Goal: Find specific page/section: Find specific page/section

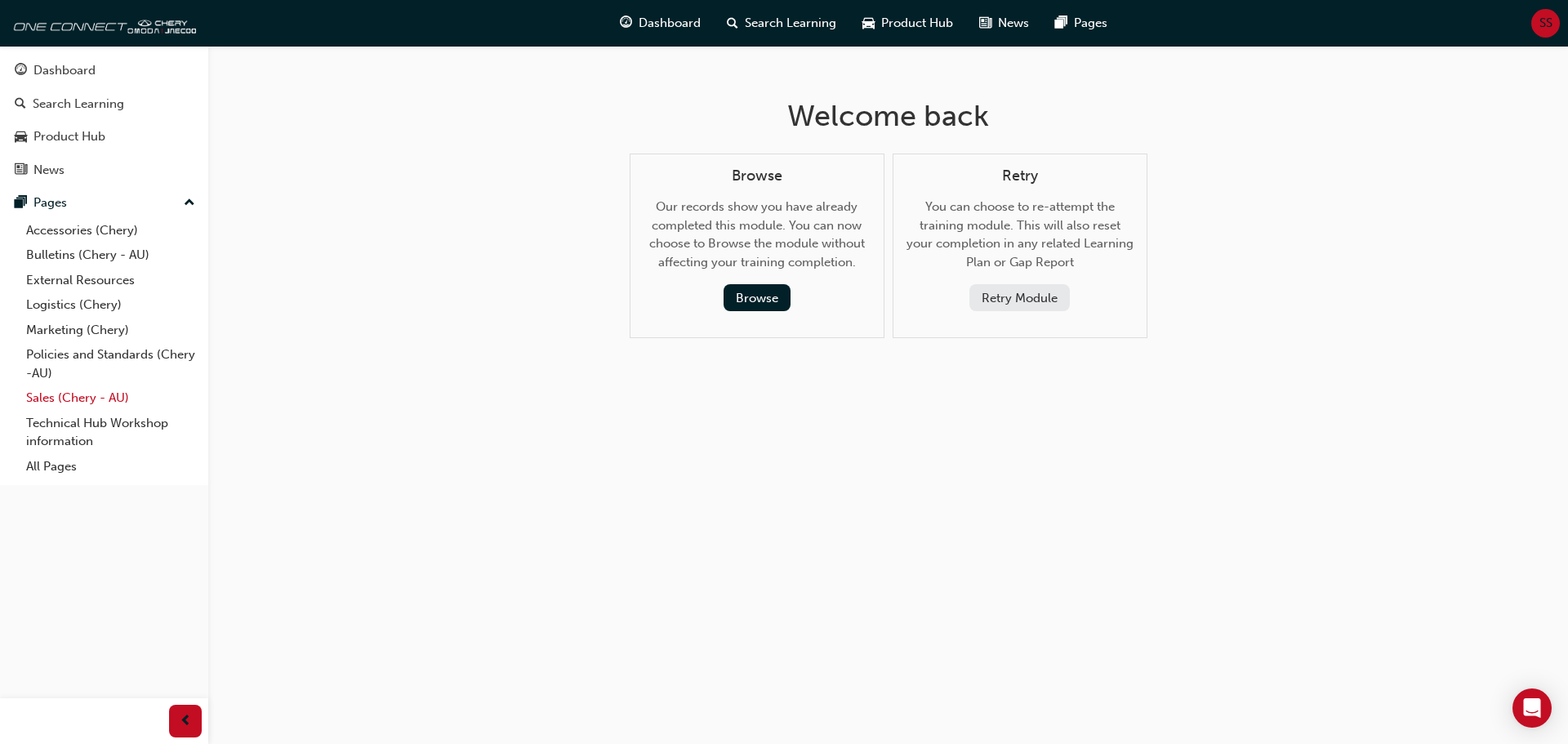
click at [56, 405] on link "Sales (Chery - AU)" at bounding box center [111, 398] width 182 height 26
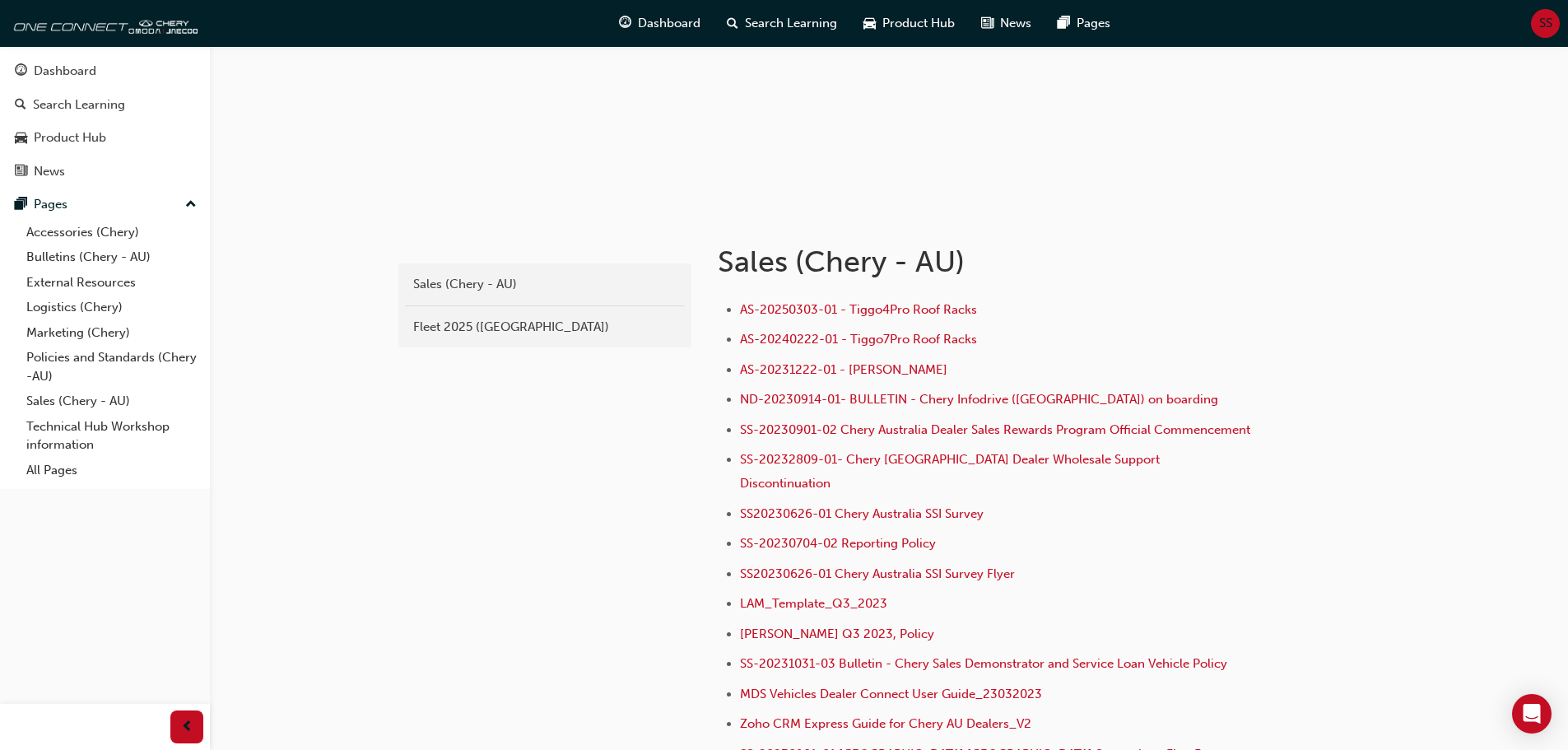
scroll to position [247, 0]
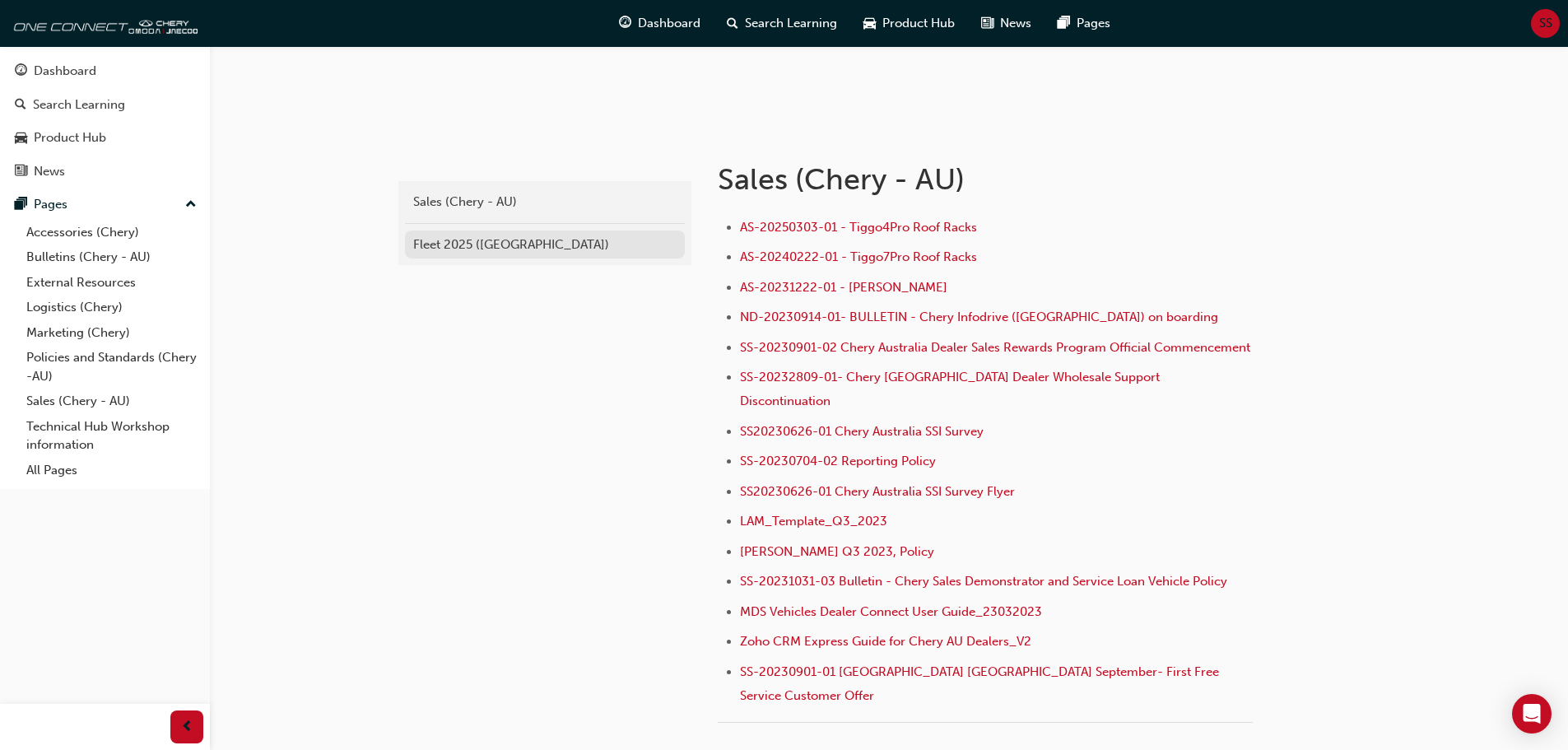
click at [487, 241] on div "Fleet 2025 ([GEOGRAPHIC_DATA])" at bounding box center [544, 245] width 263 height 19
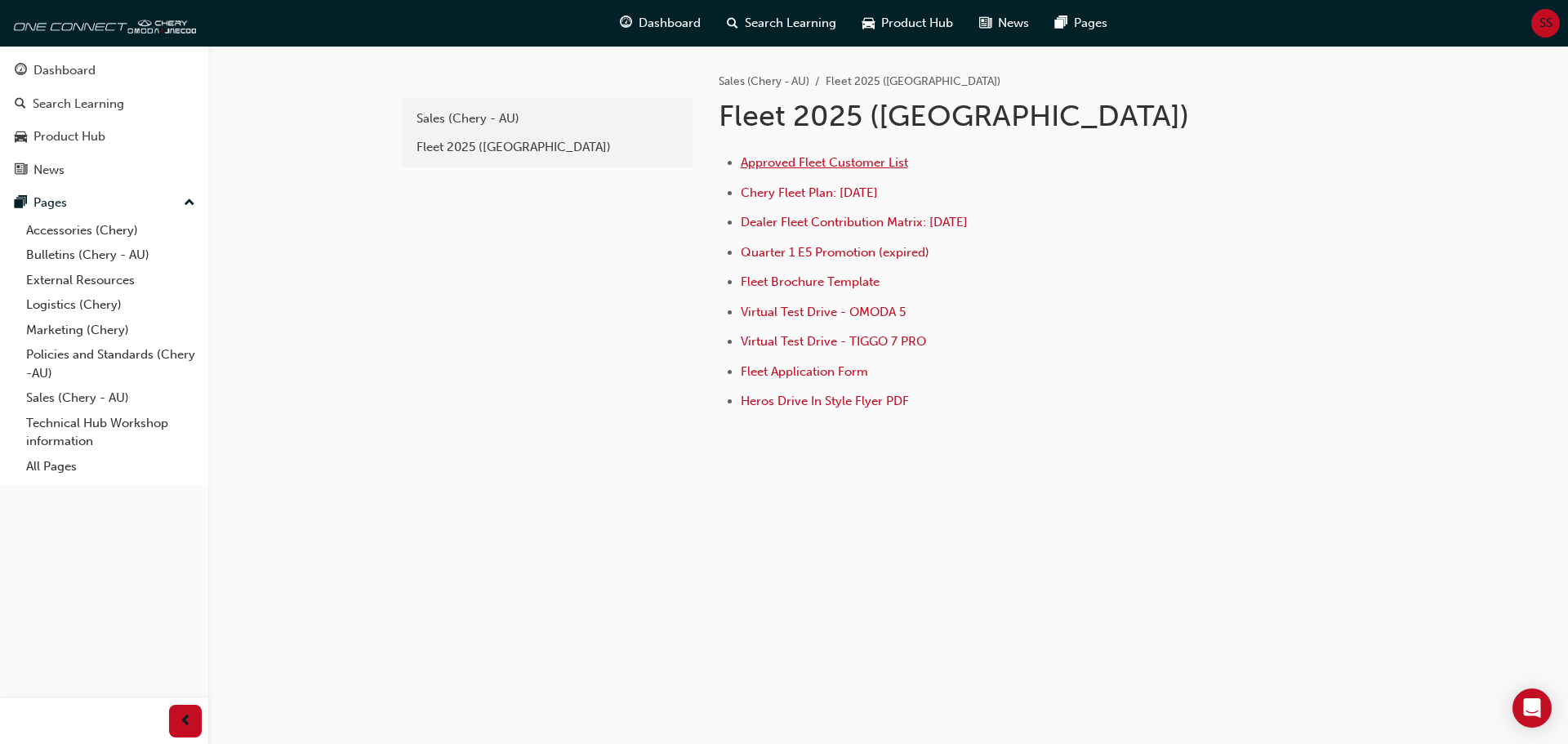
click at [806, 157] on span "Approved Fleet Customer List" at bounding box center [825, 162] width 167 height 15
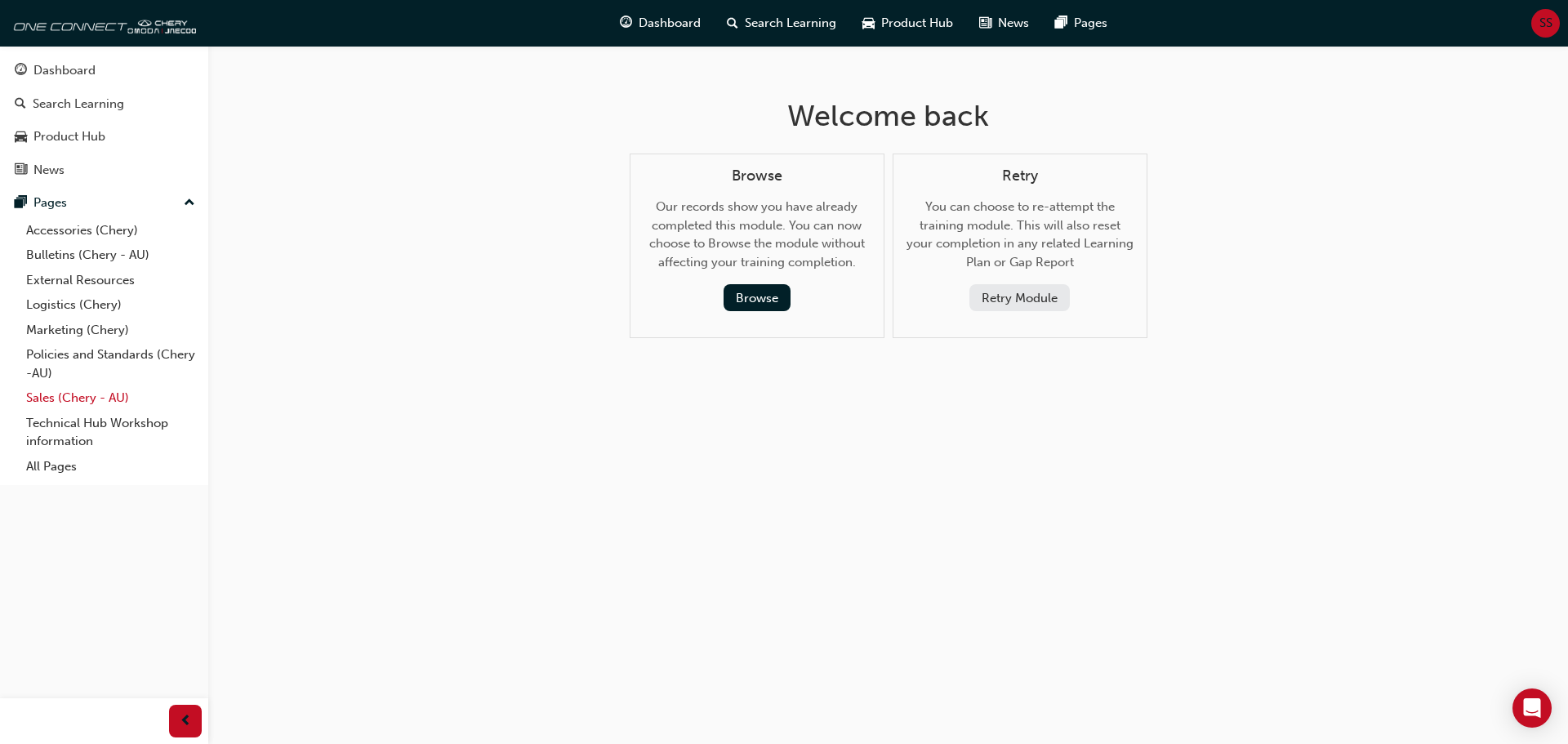
click at [125, 392] on link "Sales (Chery - AU)" at bounding box center [111, 398] width 182 height 26
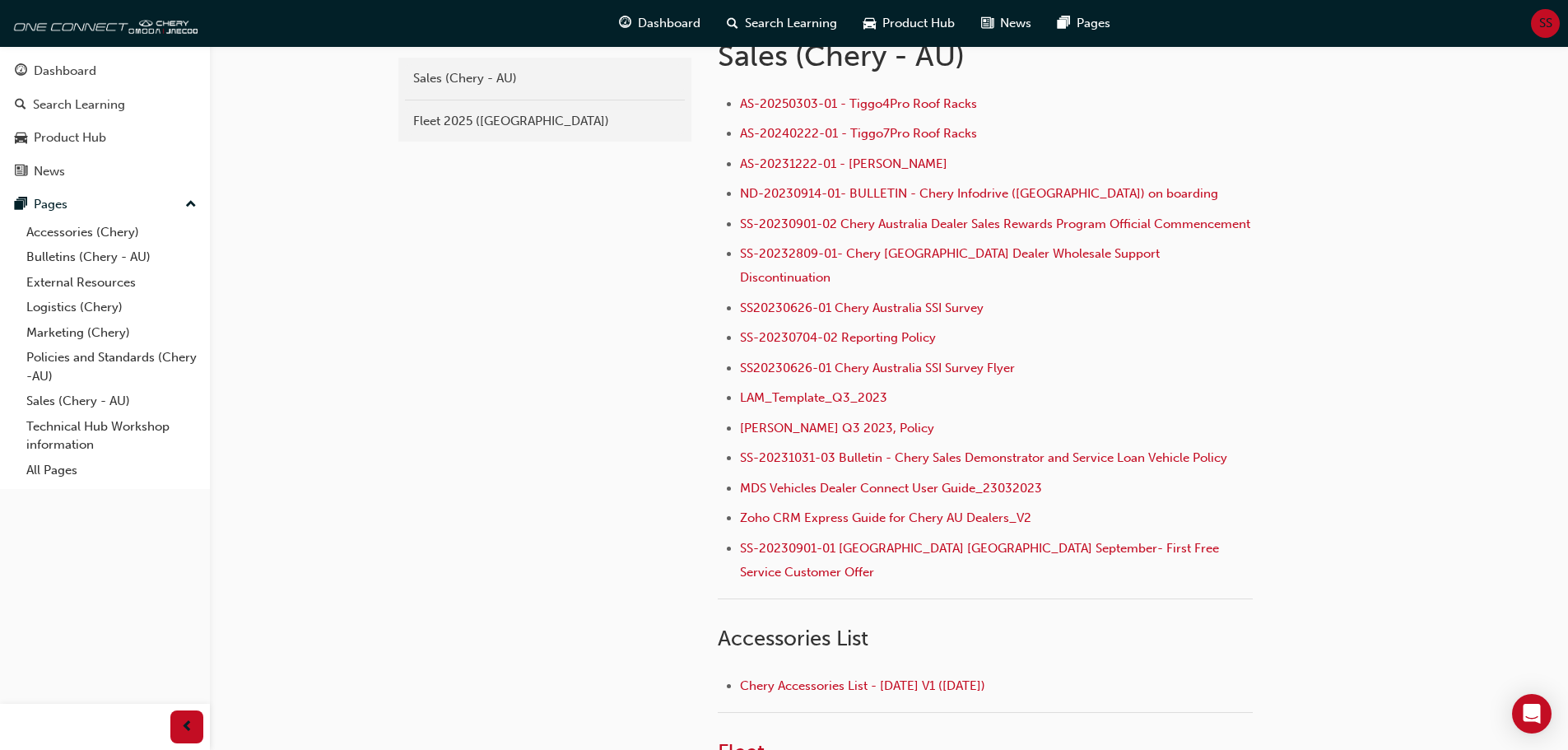
scroll to position [329, 0]
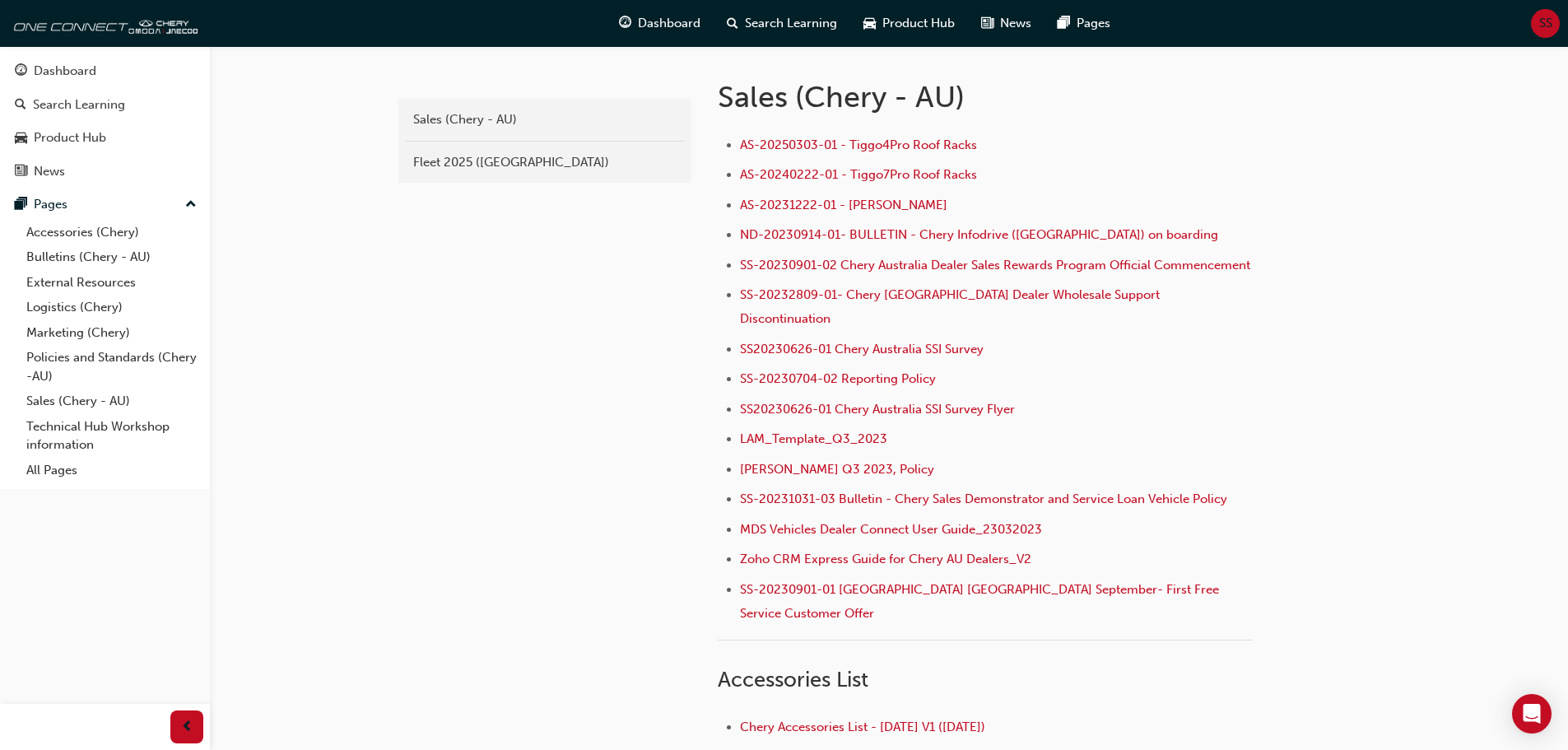
click at [500, 177] on div "Sales (Chery - AU) Fleet 2025 (Chery)" at bounding box center [544, 140] width 293 height 84
click at [503, 119] on div "Sales (Chery - AU)" at bounding box center [544, 119] width 263 height 19
click at [504, 144] on div "Sales (Chery - AU) Fleet 2025 (Chery)" at bounding box center [544, 140] width 293 height 84
click at [506, 162] on div "Fleet 2025 ([GEOGRAPHIC_DATA])" at bounding box center [544, 162] width 263 height 19
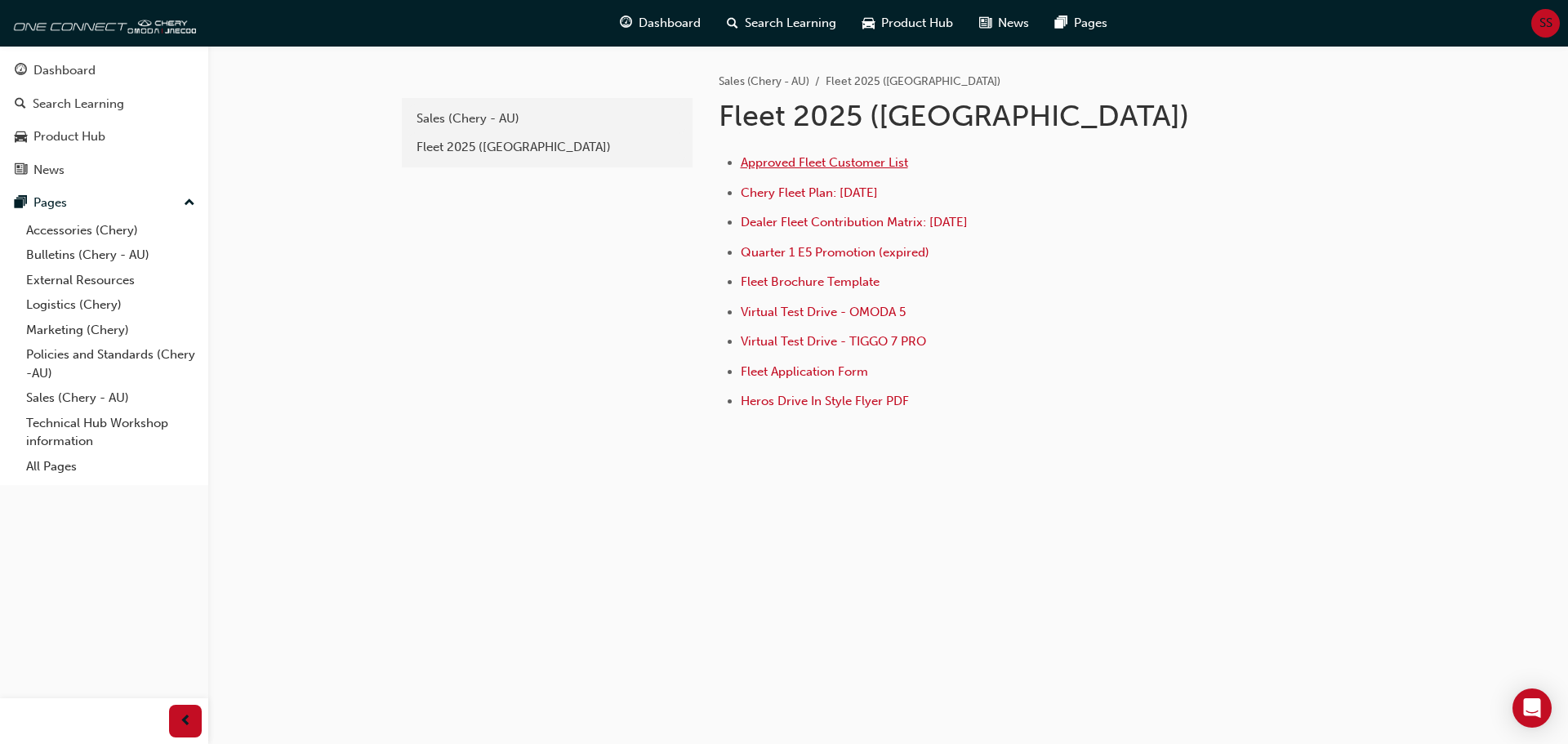
click at [839, 161] on span "Approved Fleet Customer List" at bounding box center [825, 162] width 167 height 15
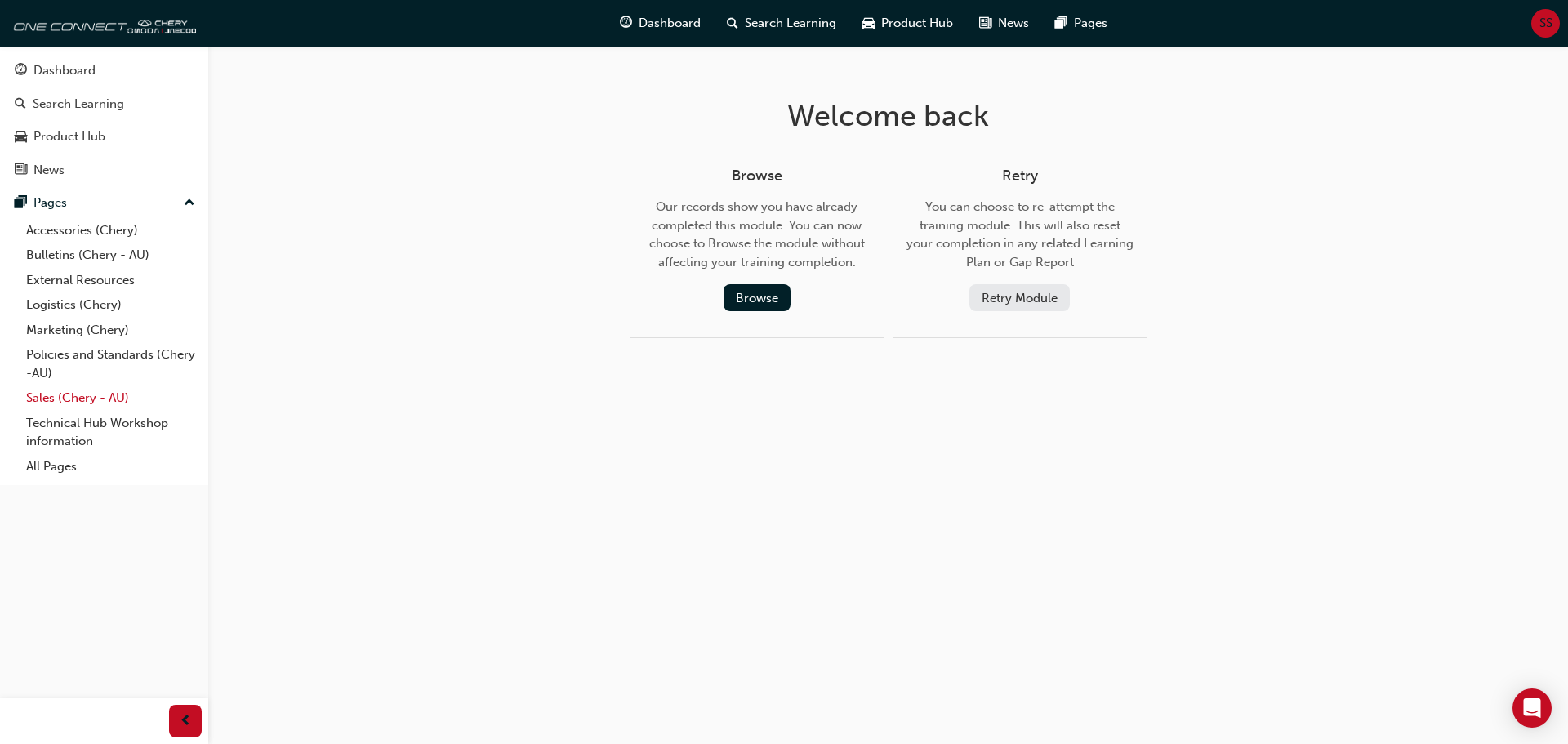
click at [77, 405] on link "Sales (Chery - AU)" at bounding box center [111, 398] width 182 height 26
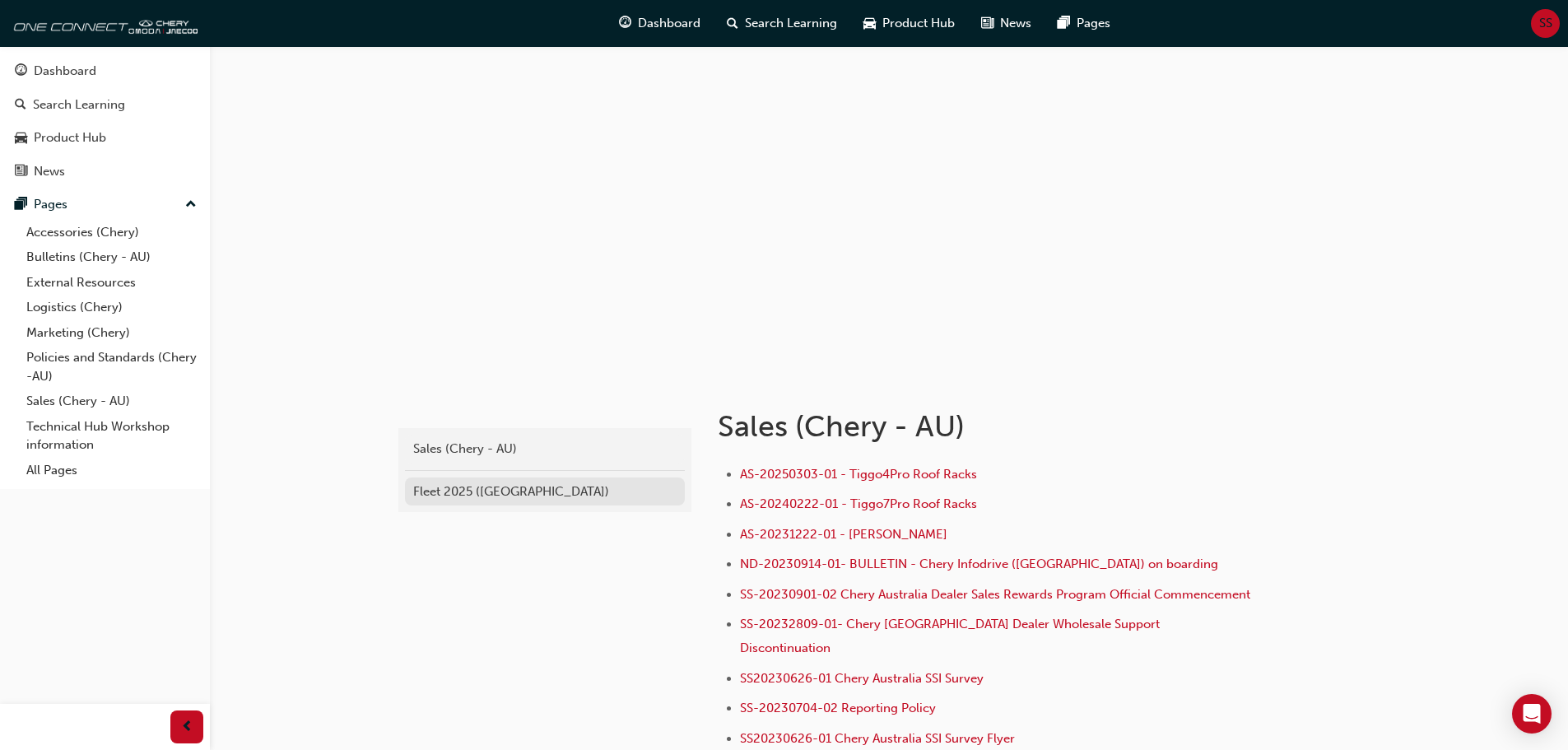
click at [509, 479] on link "Fleet 2025 ([GEOGRAPHIC_DATA])" at bounding box center [544, 492] width 280 height 28
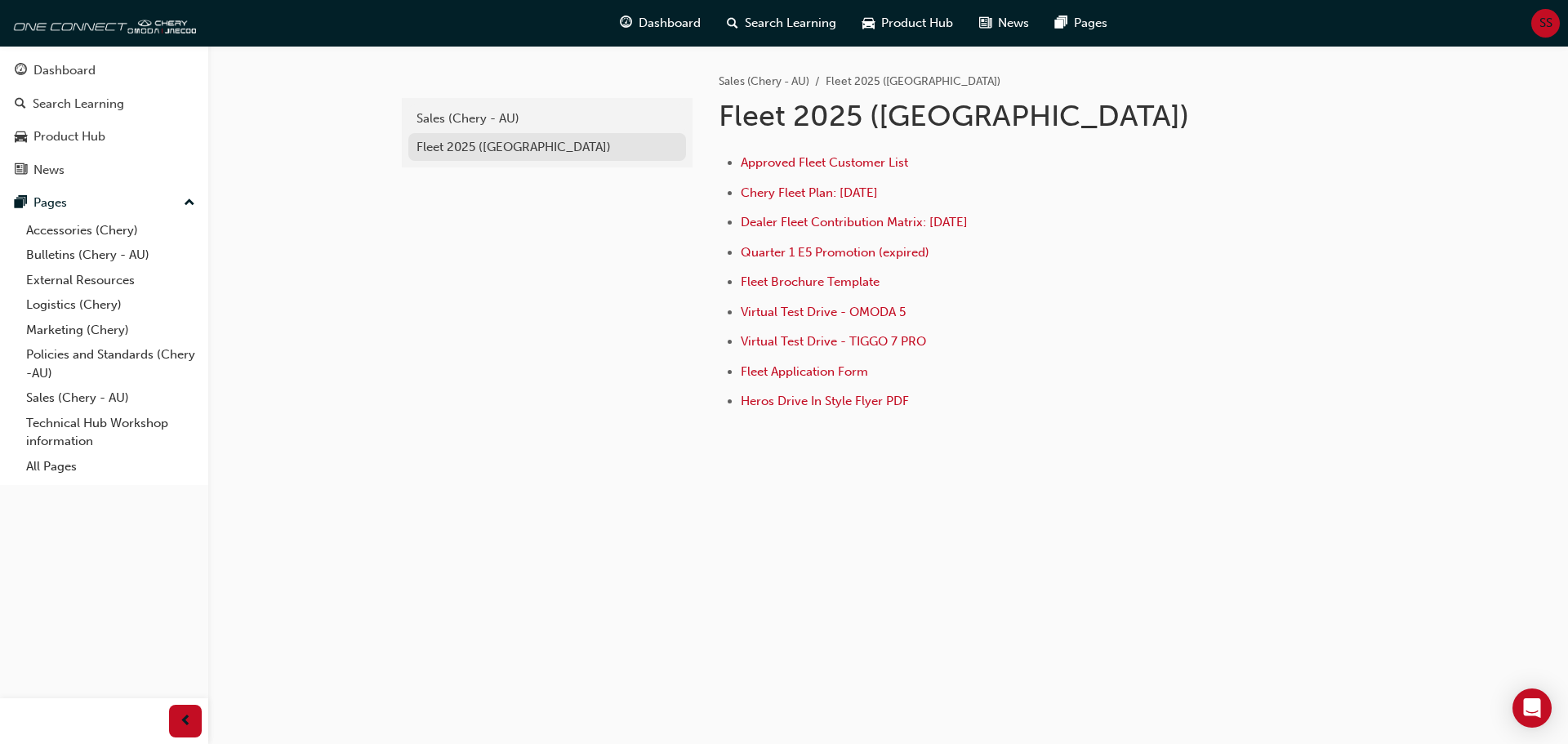
click at [468, 152] on div "Fleet 2025 ([GEOGRAPHIC_DATA])" at bounding box center [547, 147] width 261 height 19
click at [867, 162] on span "Approved Fleet Customer List" at bounding box center [825, 162] width 167 height 15
